Goal: Information Seeking & Learning: Learn about a topic

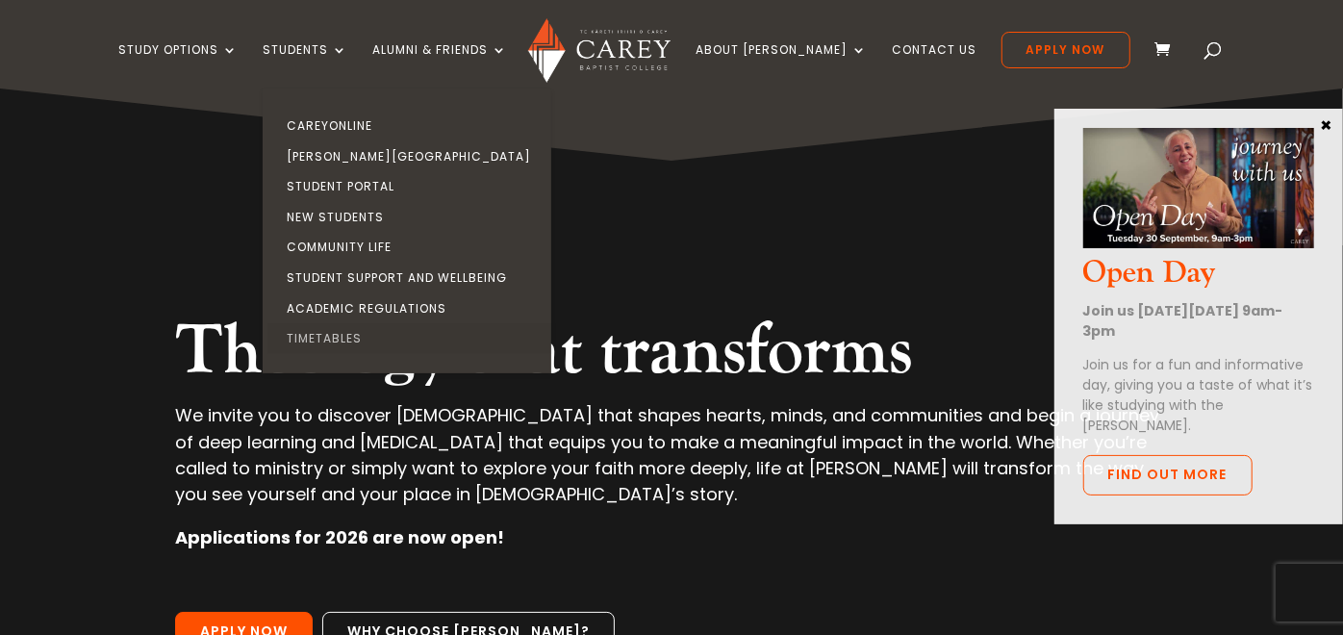
click at [334, 335] on link "Timetables" at bounding box center [411, 338] width 289 height 31
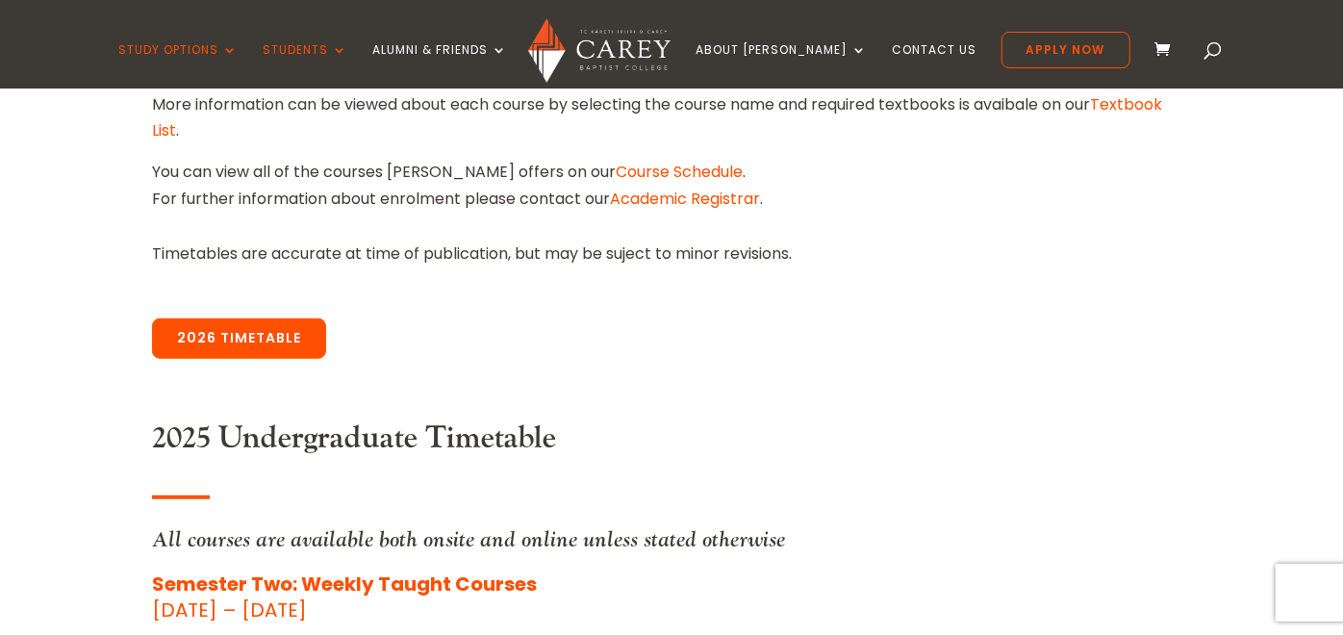
click at [243, 327] on link "2026 Timetable" at bounding box center [239, 338] width 174 height 40
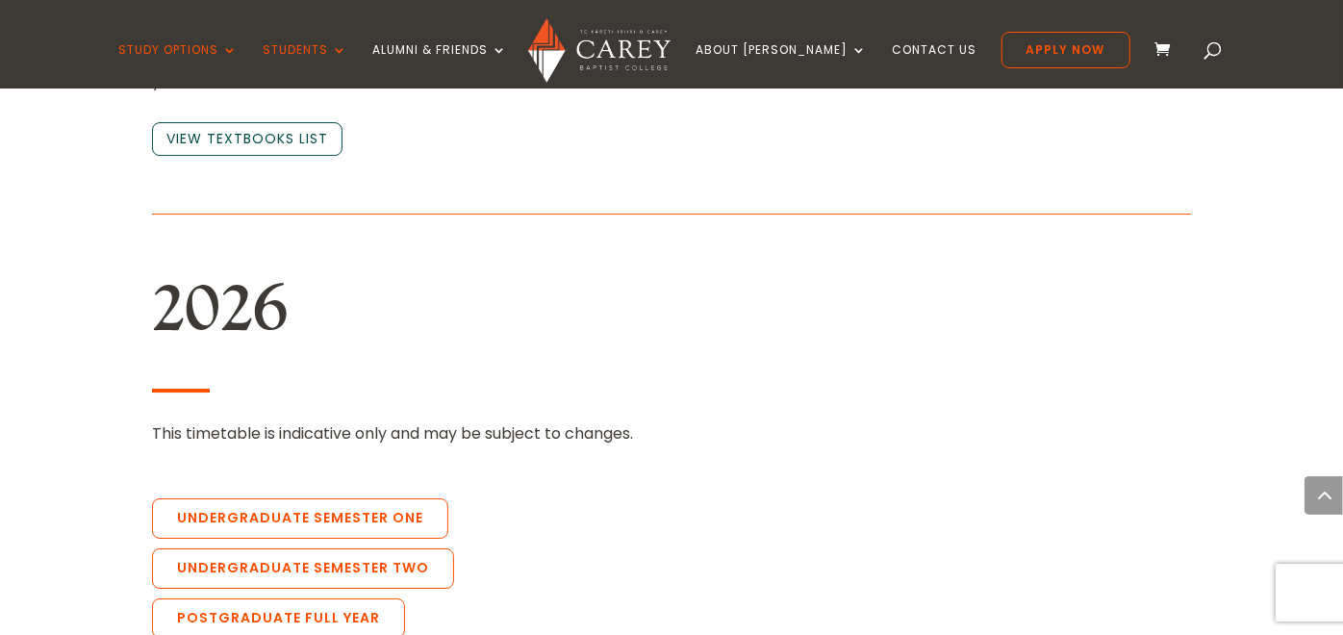
scroll to position [4180, 0]
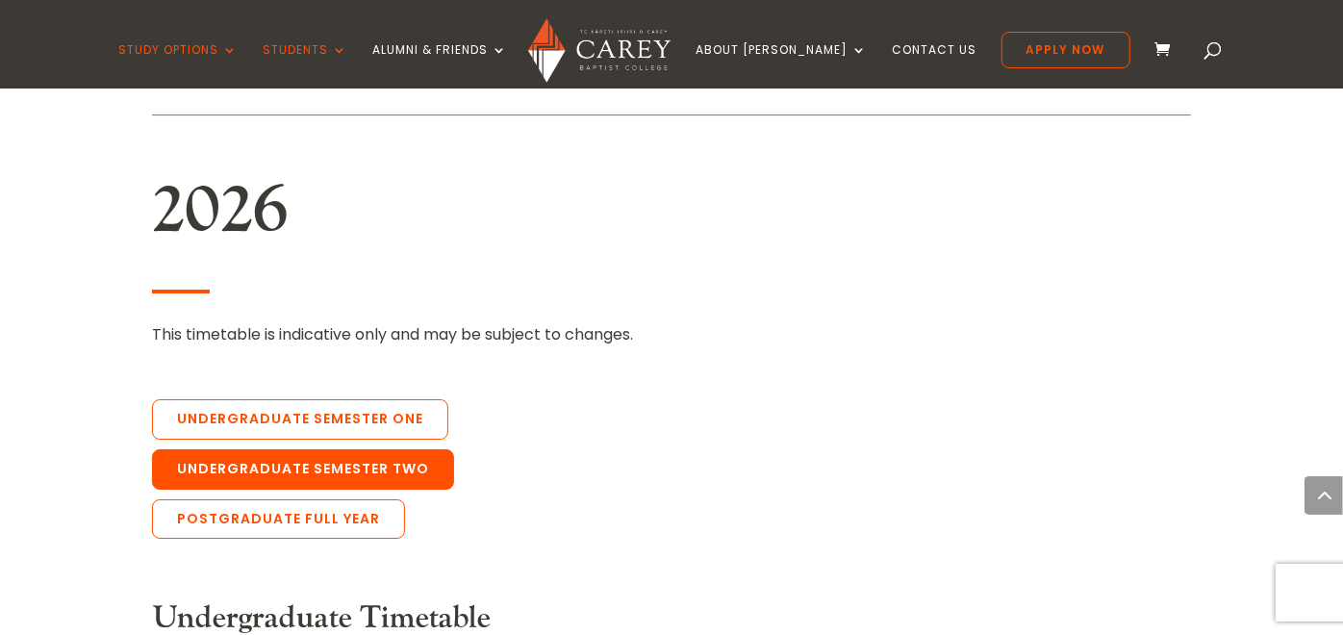
click at [359, 449] on link "Undergraduate Semester Two" at bounding box center [303, 469] width 302 height 40
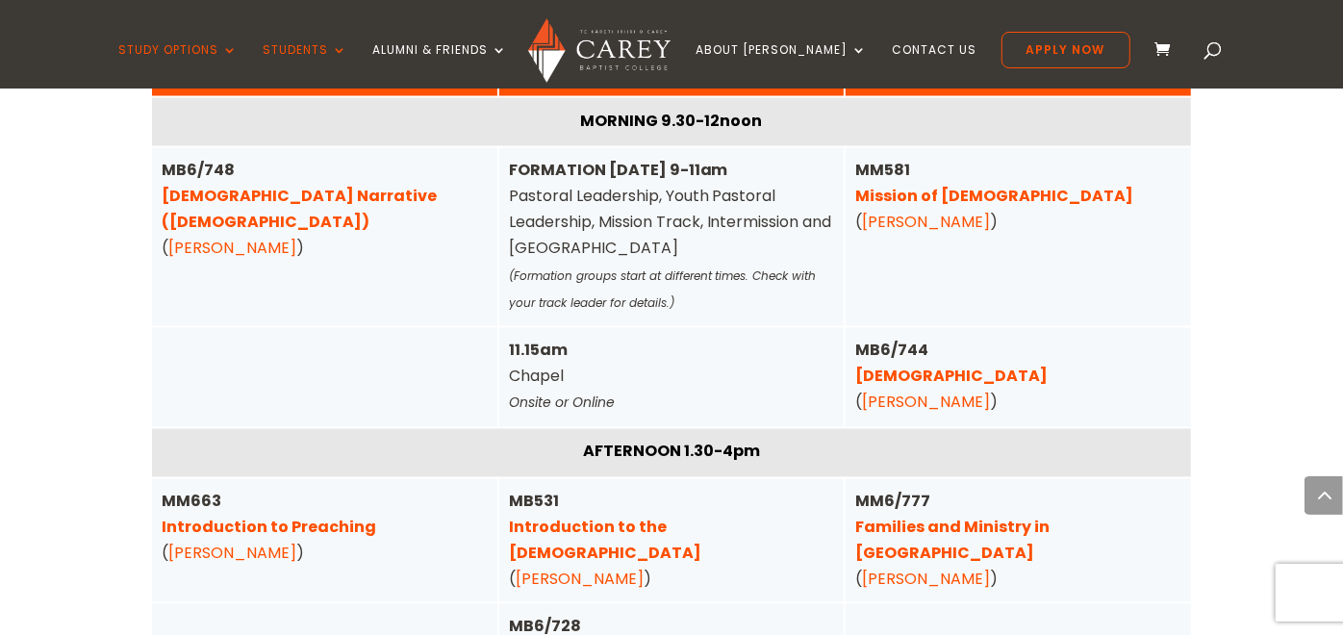
scroll to position [6636, 0]
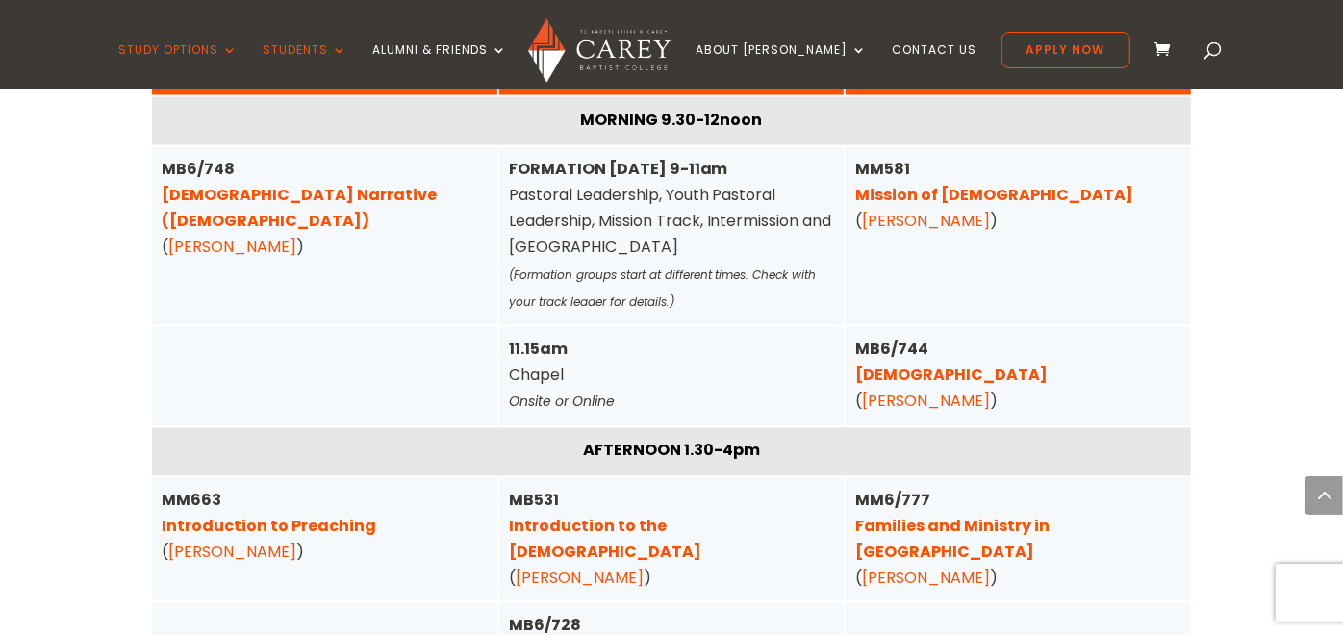
click at [956, 516] on link "Families and Ministry in Aotearoa" at bounding box center [952, 540] width 194 height 48
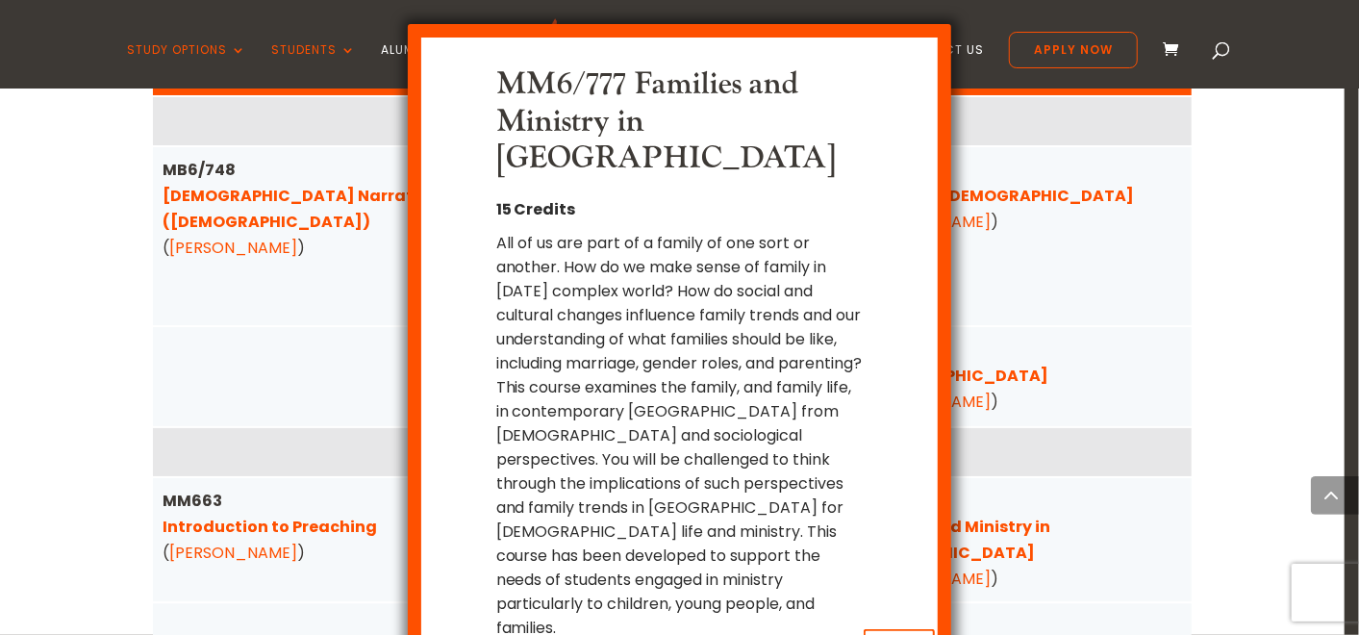
click at [905, 629] on button "x Close" at bounding box center [899, 647] width 71 height 37
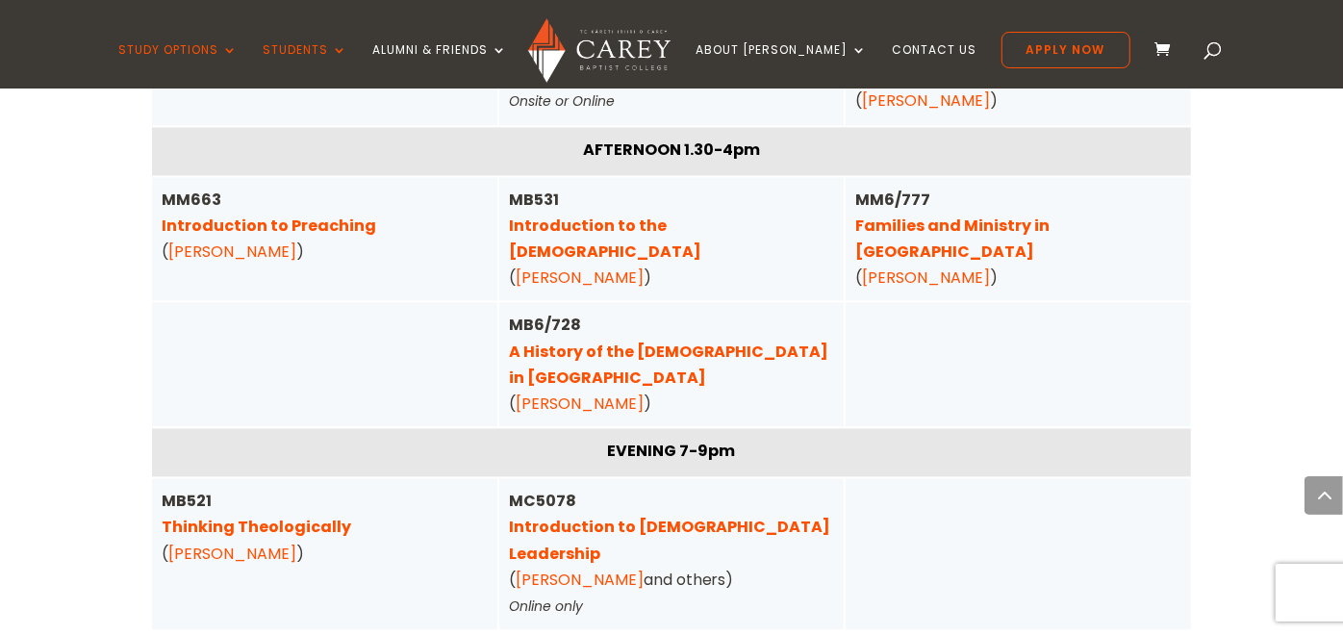
scroll to position [6940, 0]
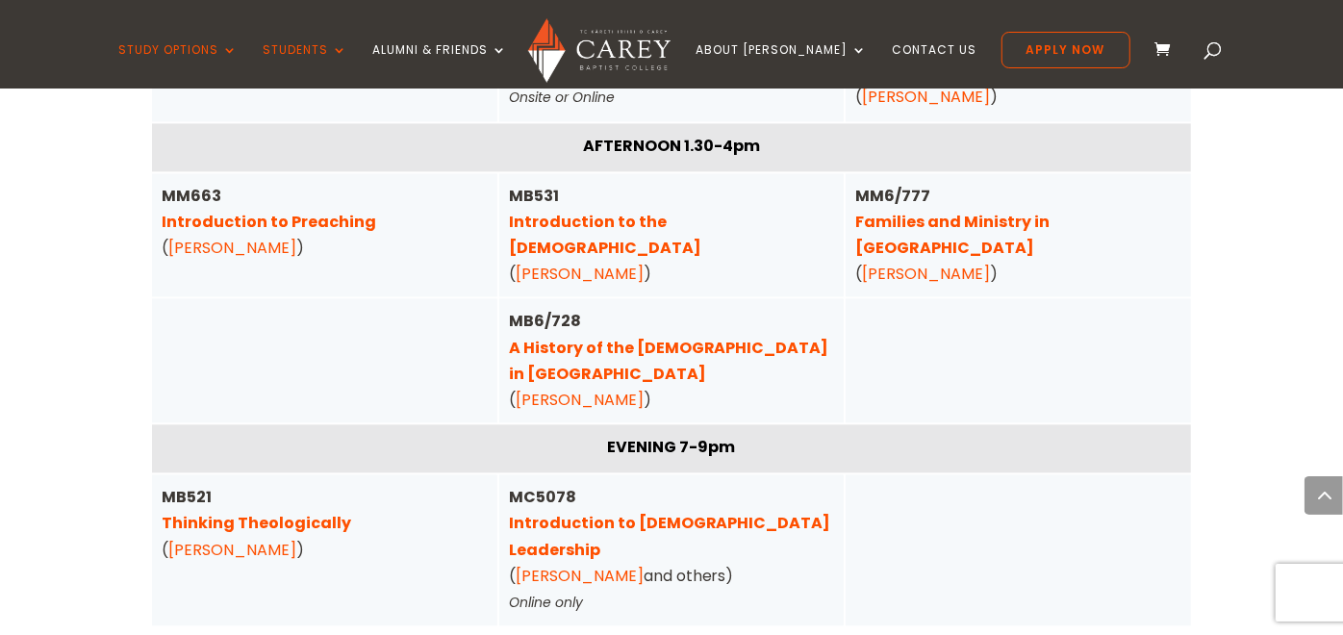
click at [187, 539] on link "Elliot Rice" at bounding box center [232, 550] width 128 height 22
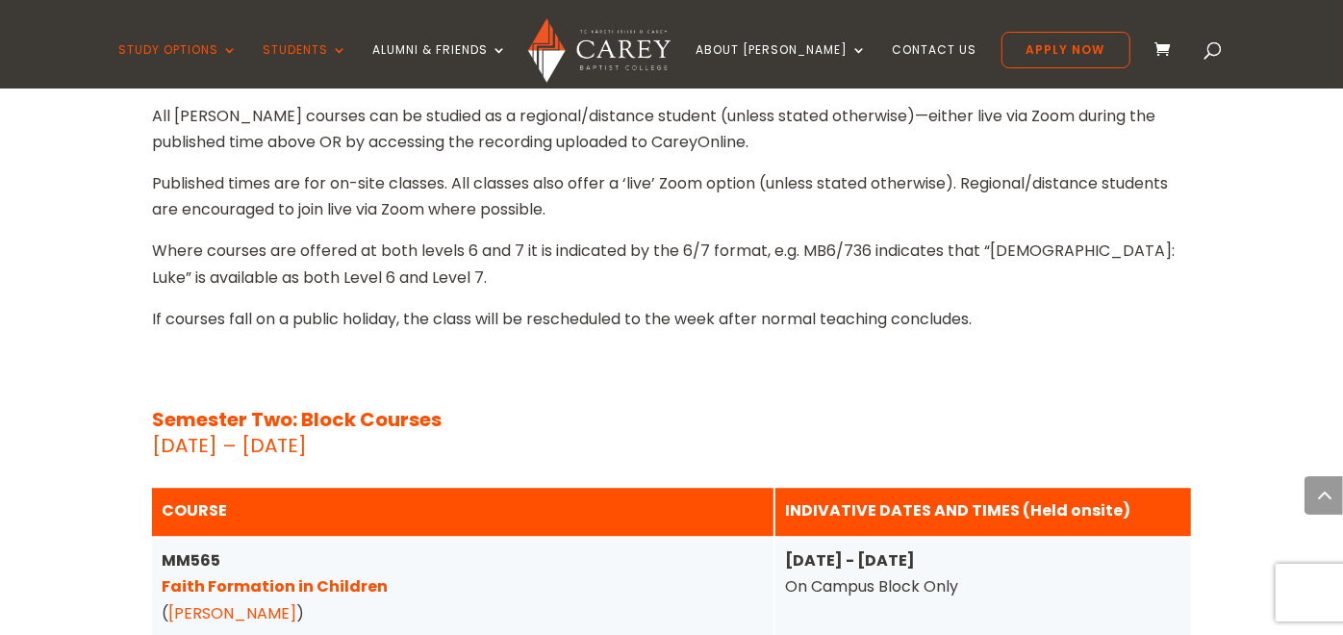
scroll to position [7585, 0]
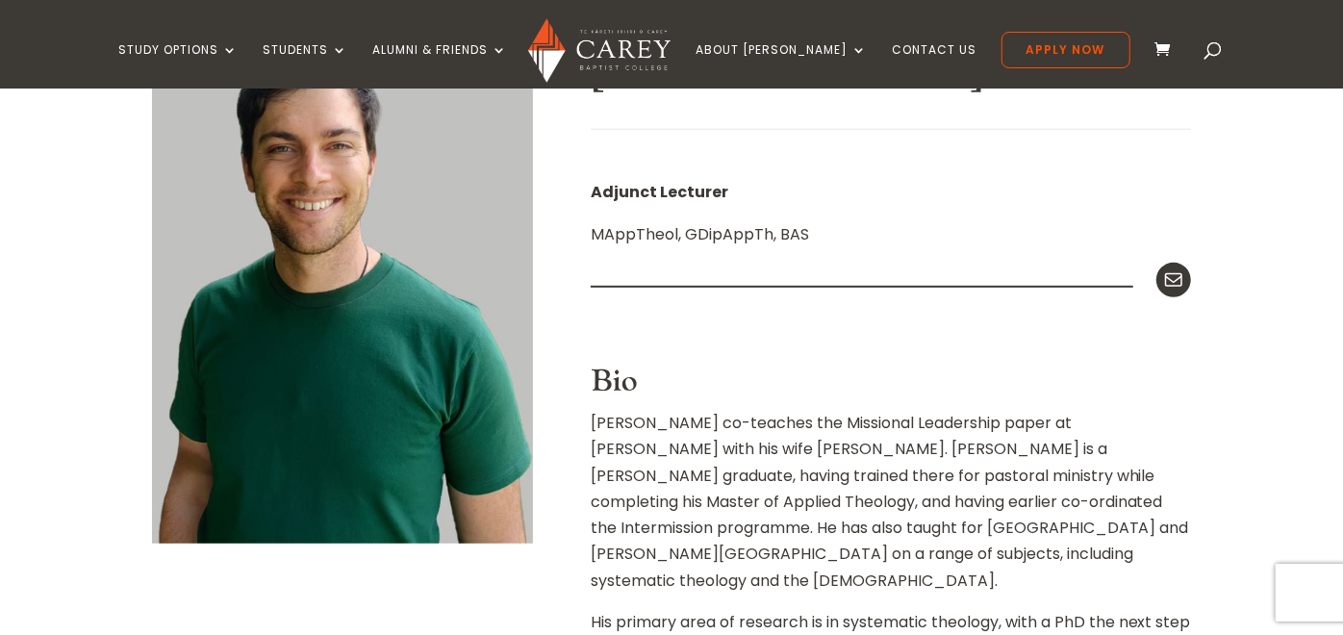
scroll to position [618, 0]
